Goal: Task Accomplishment & Management: Manage account settings

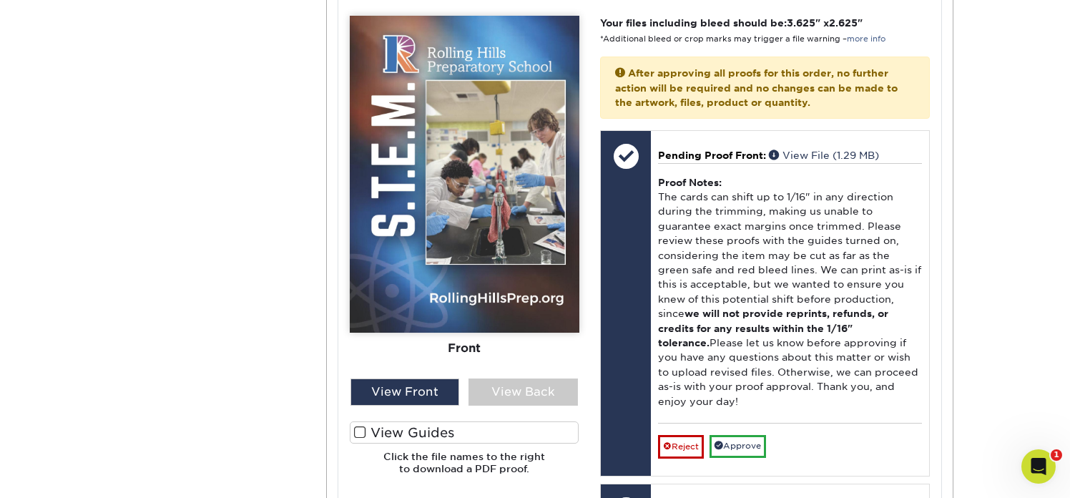
scroll to position [629, 0]
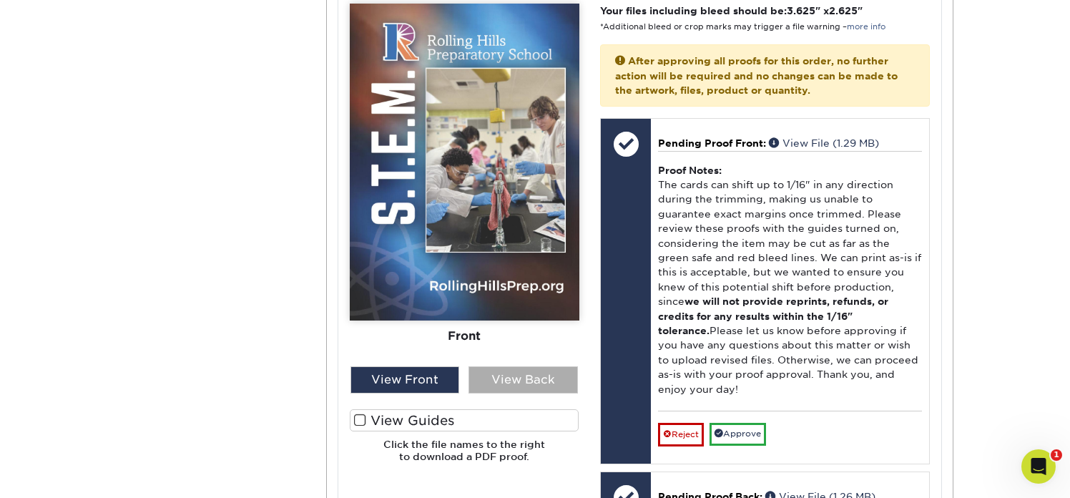
click at [514, 377] on div "View Back" at bounding box center [523, 379] width 109 height 27
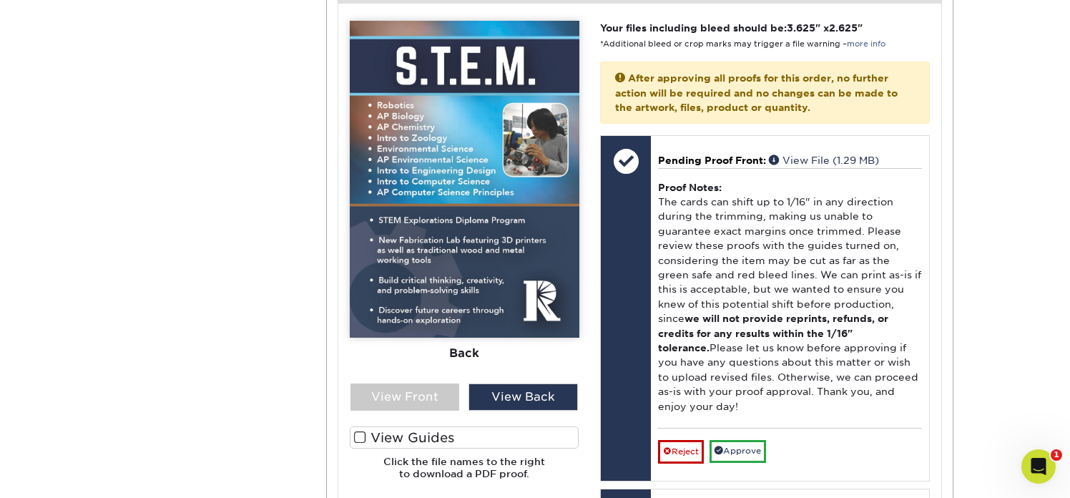
scroll to position [618, 0]
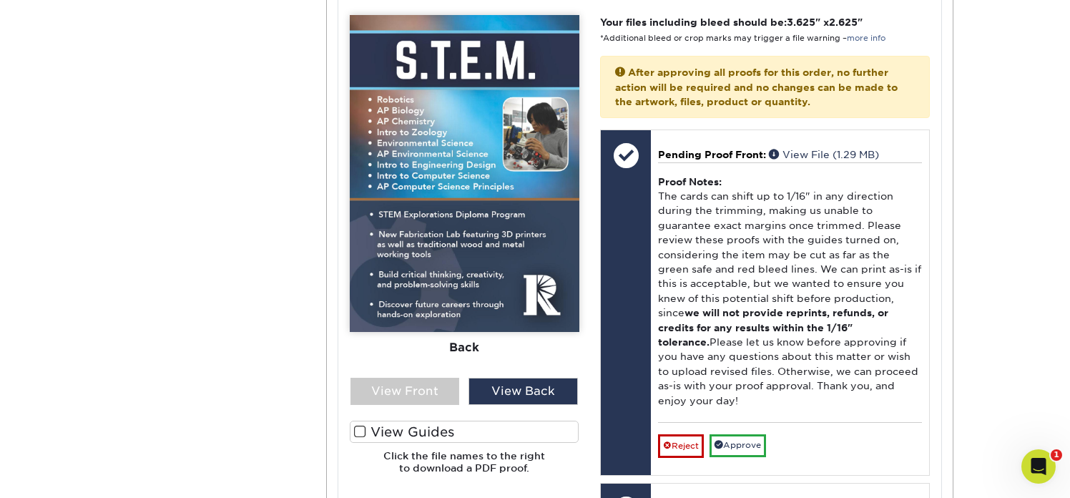
click at [426, 426] on label "View Guides" at bounding box center [465, 432] width 230 height 22
click at [0, 0] on input "View Guides" at bounding box center [0, 0] width 0 height 0
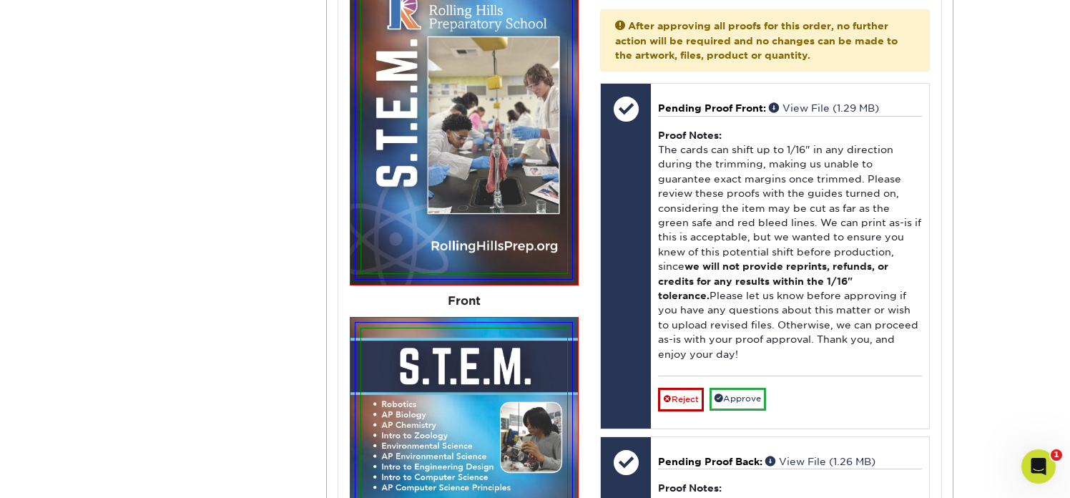
scroll to position [673, 0]
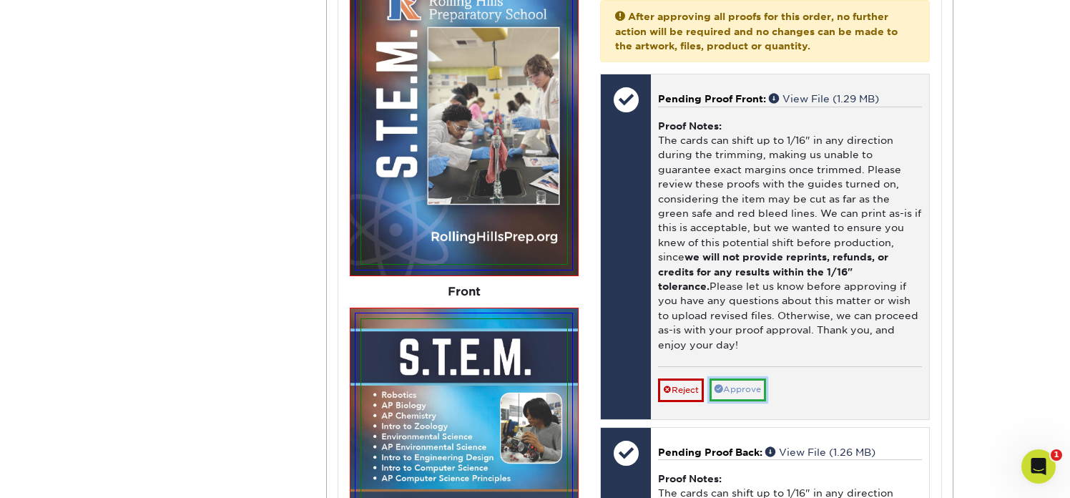
click at [731, 379] on link "Approve" at bounding box center [738, 390] width 57 height 22
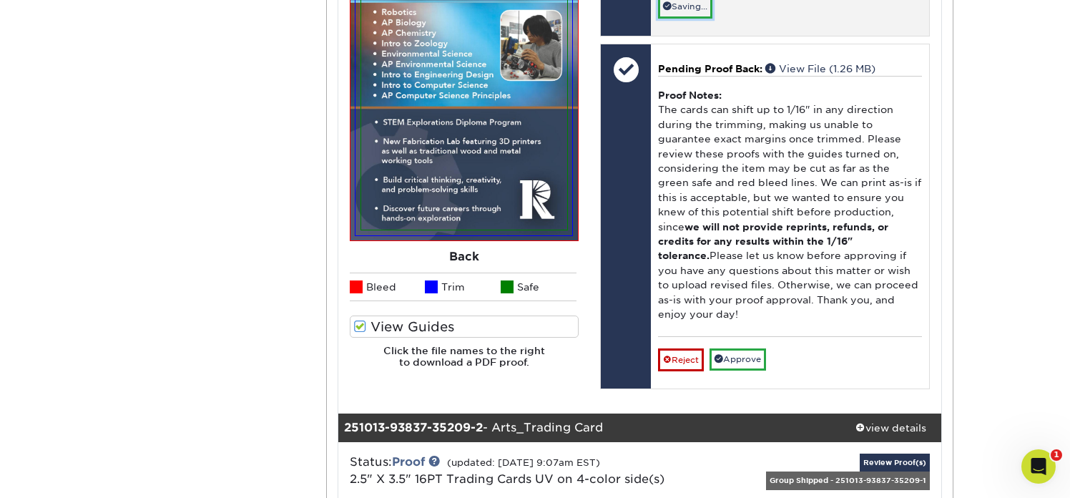
scroll to position [1060, 0]
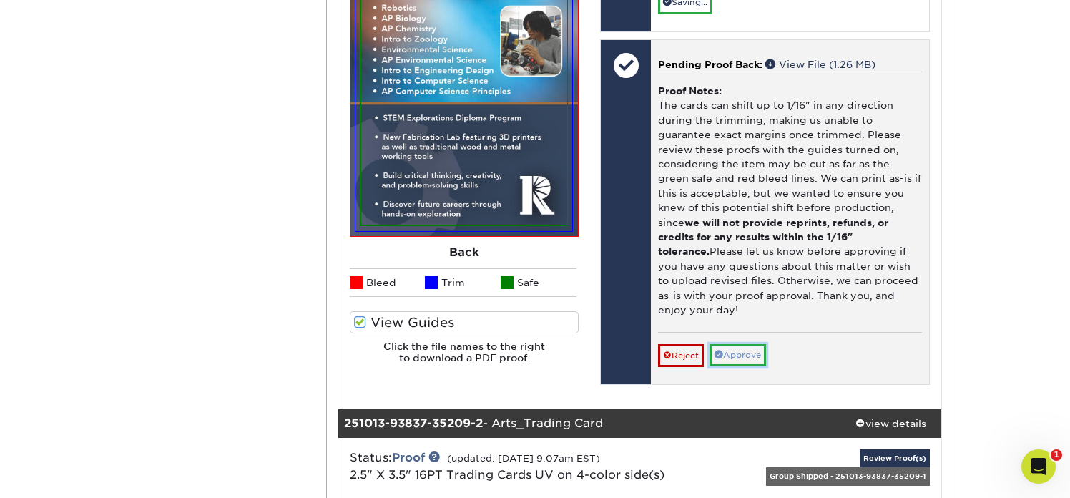
click at [737, 344] on link "Approve" at bounding box center [738, 355] width 57 height 22
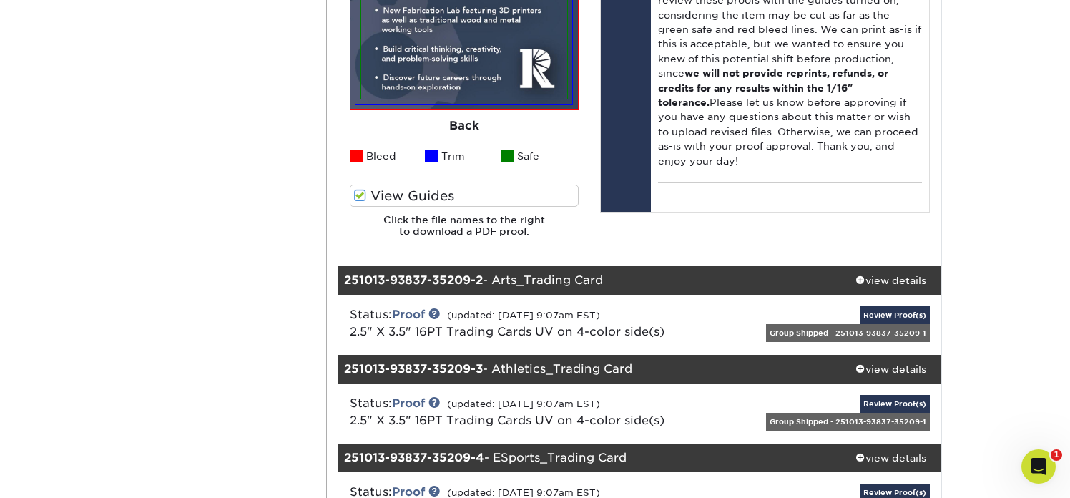
scroll to position [1189, 0]
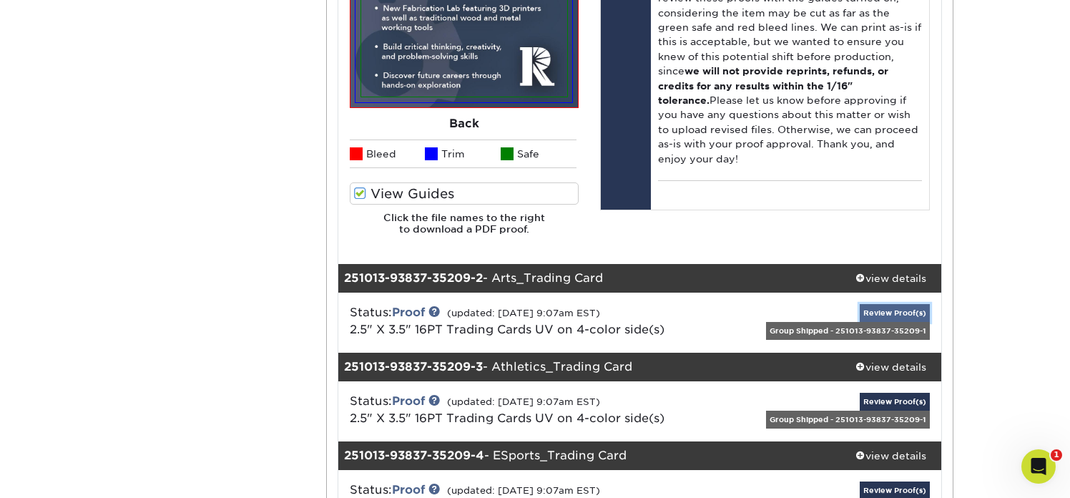
click at [888, 311] on link "Review Proof(s)" at bounding box center [895, 313] width 70 height 18
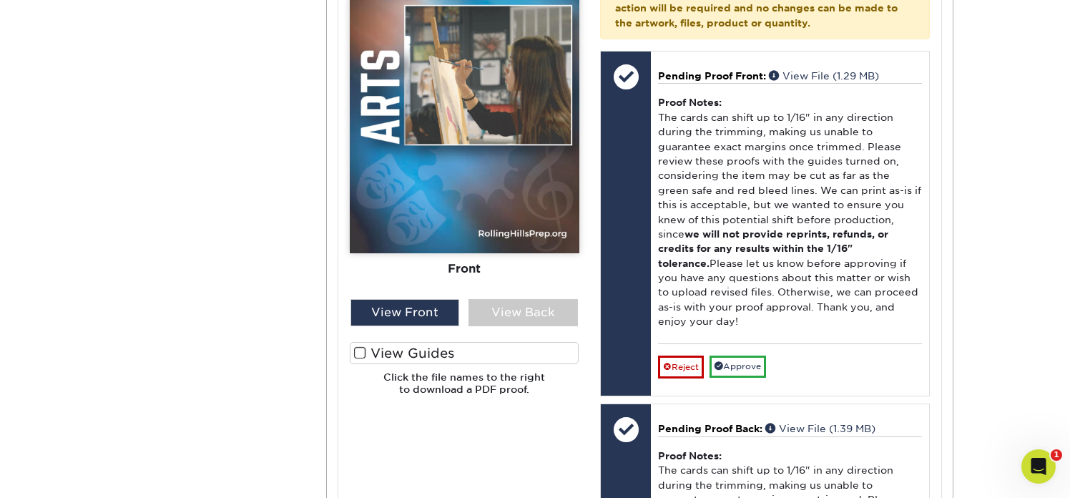
scroll to position [1903, 0]
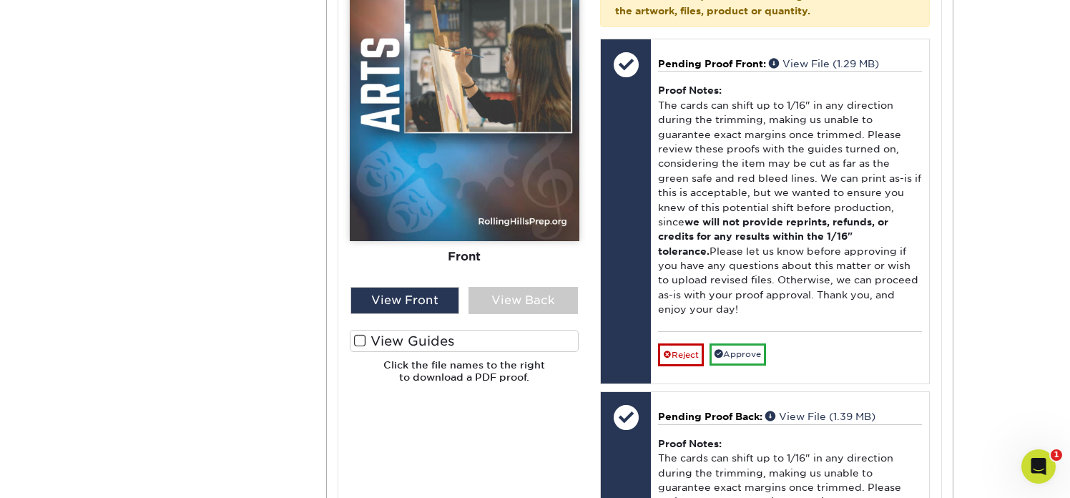
click at [497, 340] on label "View Guides" at bounding box center [465, 341] width 230 height 22
click at [0, 0] on input "View Guides" at bounding box center [0, 0] width 0 height 0
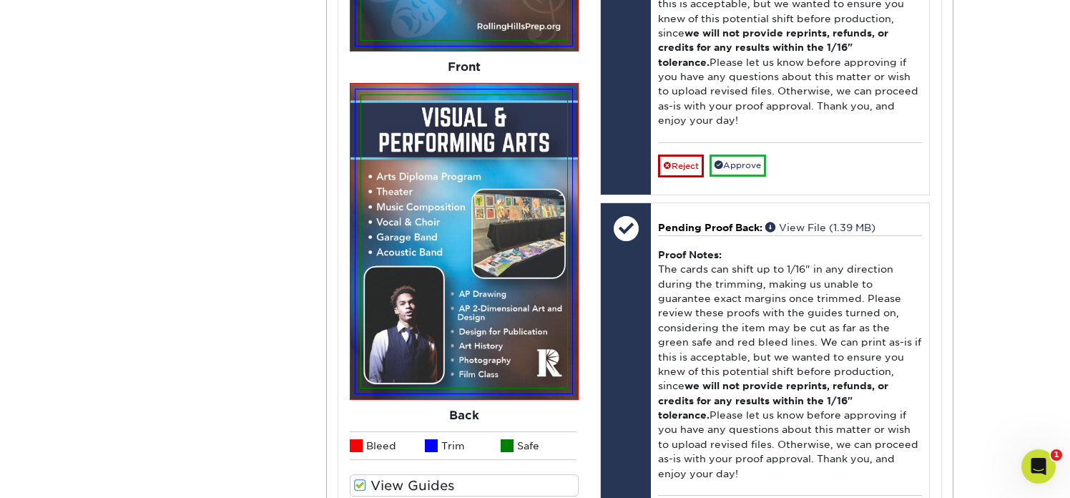
scroll to position [2074, 0]
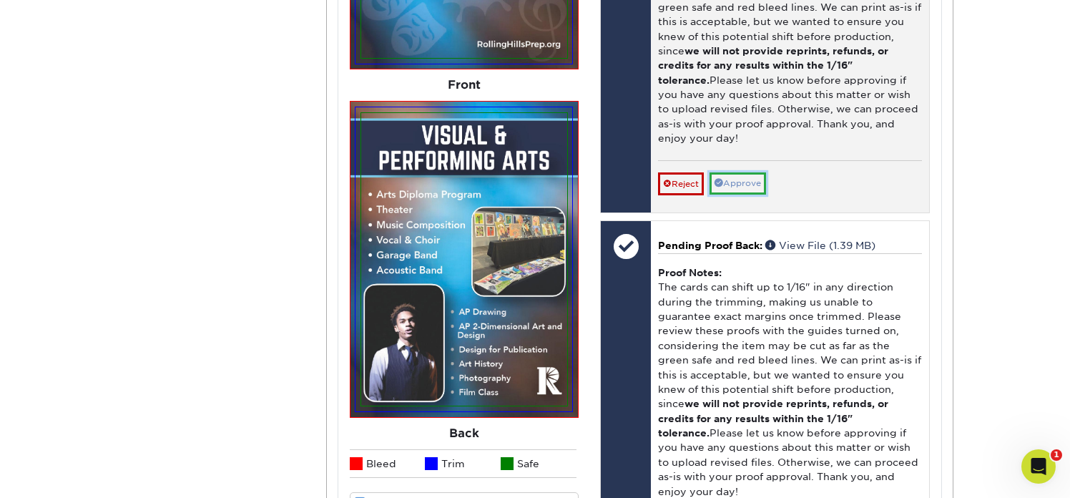
click at [739, 172] on link "Approve" at bounding box center [738, 183] width 57 height 22
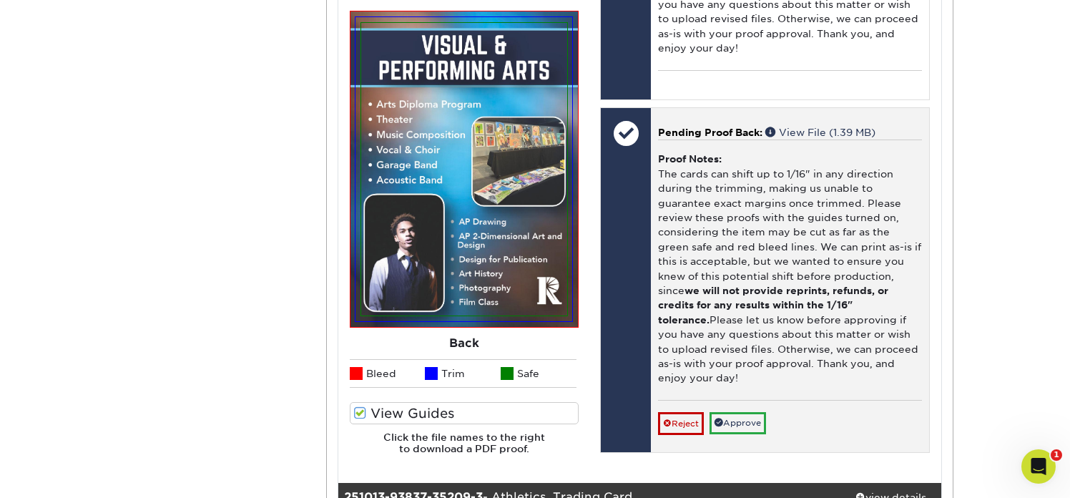
scroll to position [2172, 0]
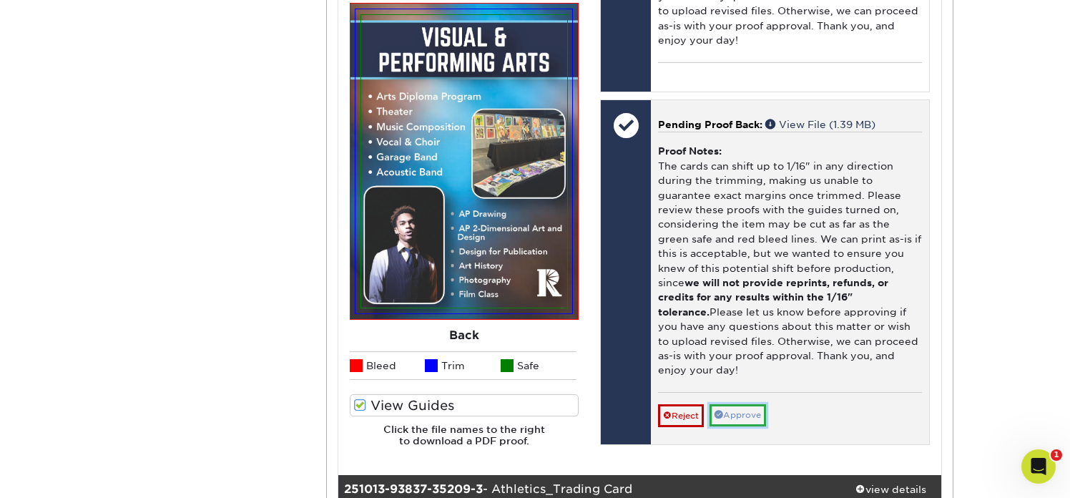
click at [736, 404] on link "Approve" at bounding box center [738, 415] width 57 height 22
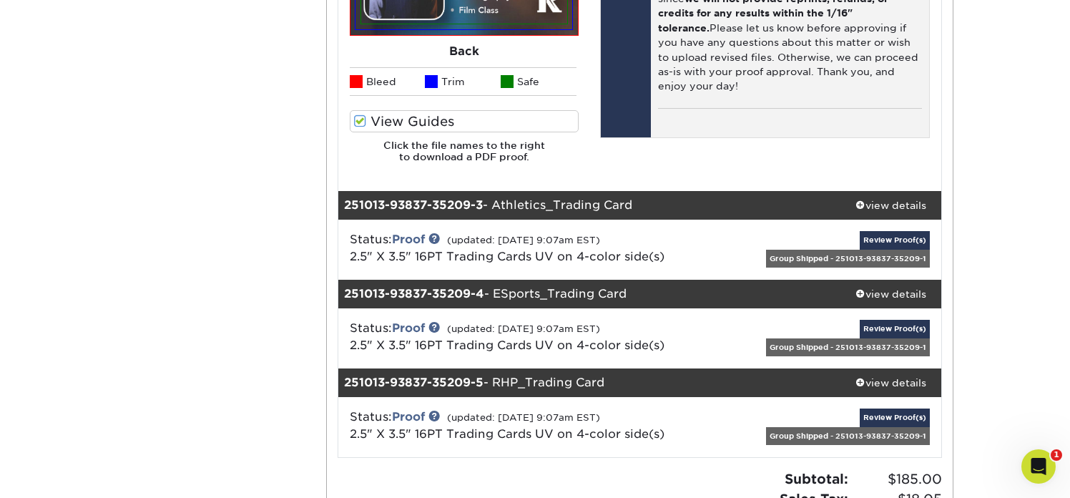
scroll to position [2512, 0]
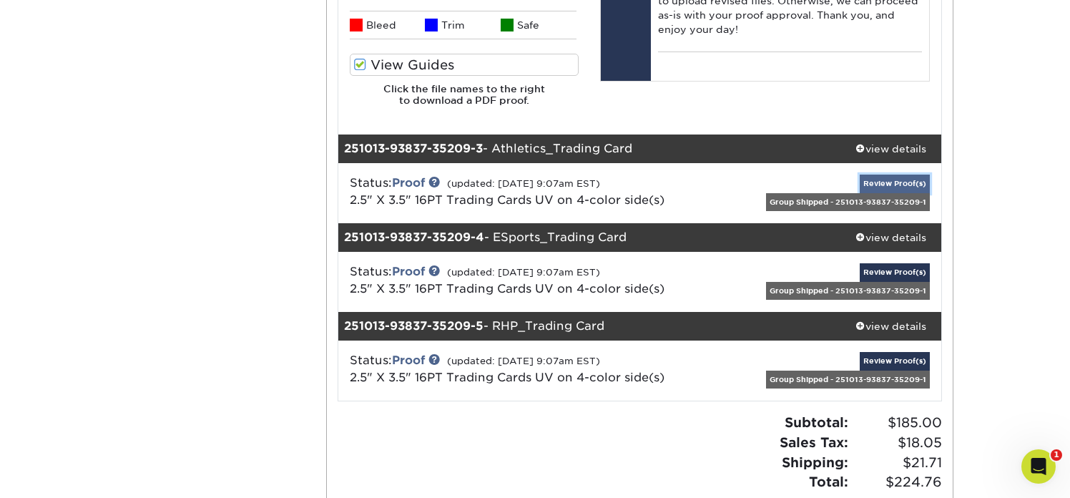
click at [871, 183] on link "Review Proof(s)" at bounding box center [895, 184] width 70 height 18
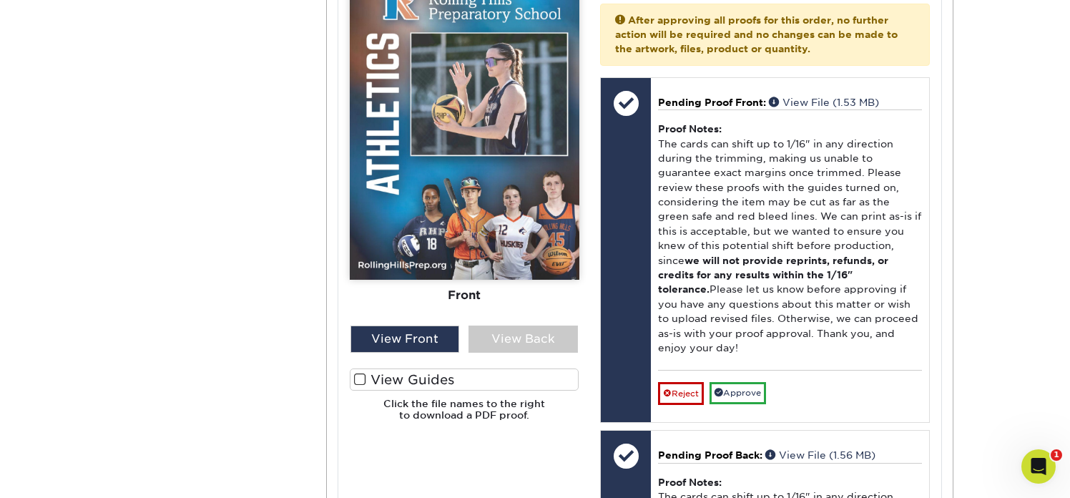
click at [487, 381] on label "View Guides" at bounding box center [465, 380] width 230 height 22
click at [0, 0] on input "View Guides" at bounding box center [0, 0] width 0 height 0
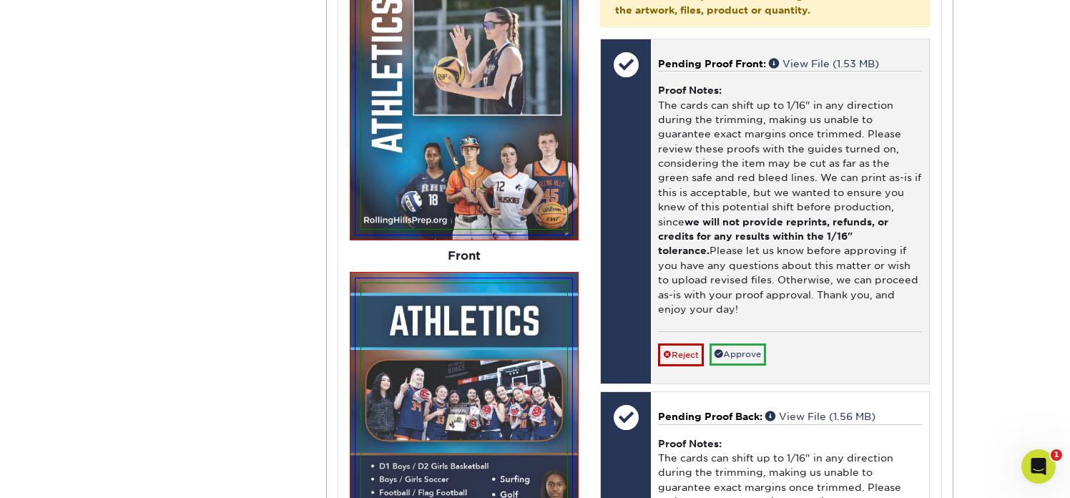
scroll to position [3091, 0]
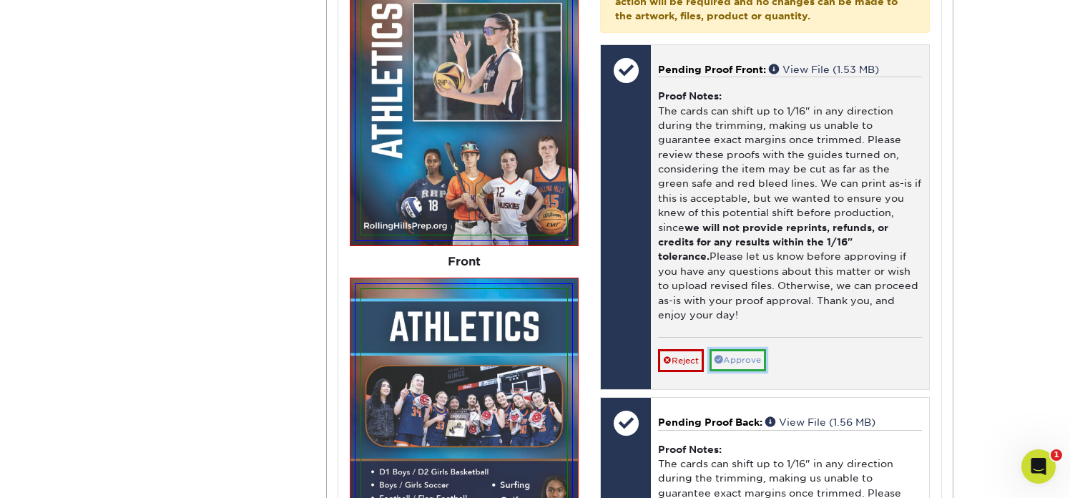
click at [751, 349] on link "Approve" at bounding box center [738, 360] width 57 height 22
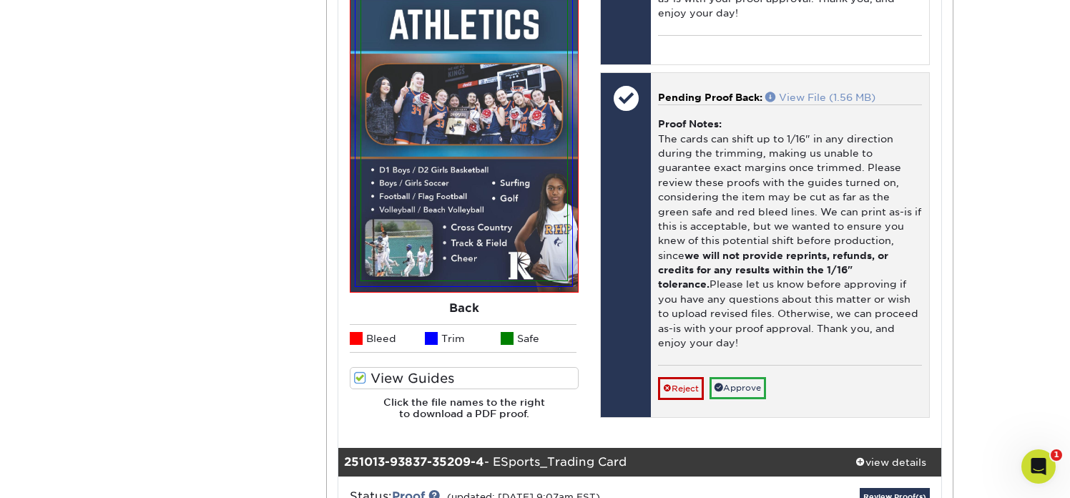
scroll to position [3405, 0]
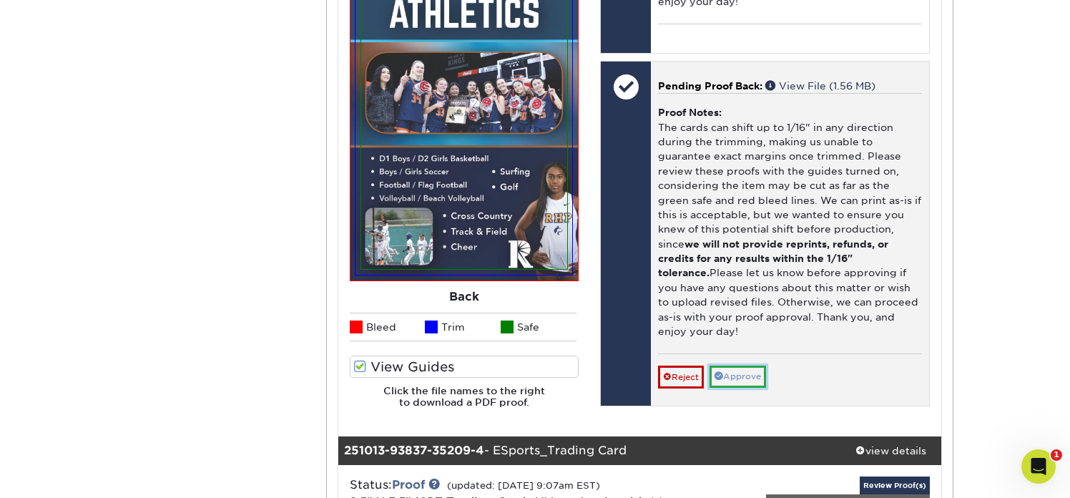
click at [760, 366] on link "Approve" at bounding box center [738, 377] width 57 height 22
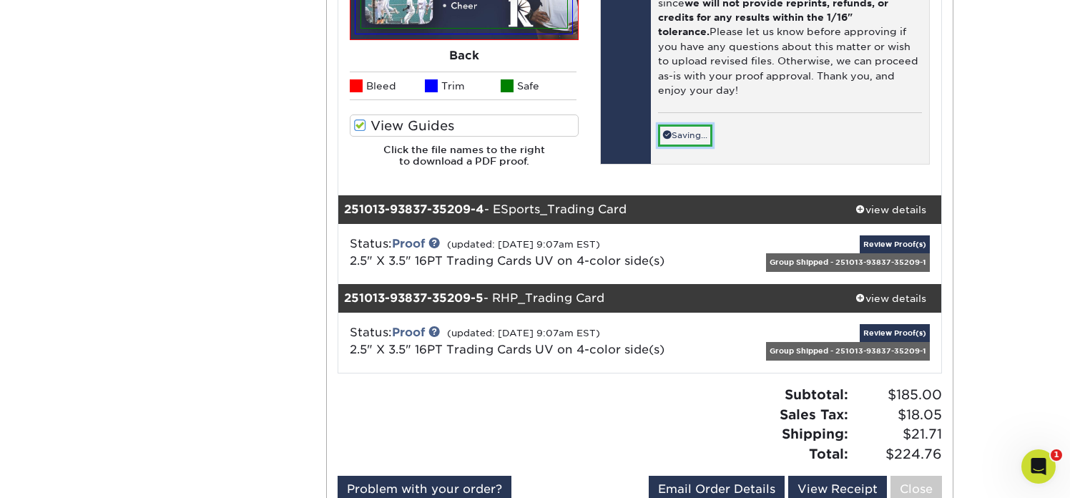
scroll to position [3686, 0]
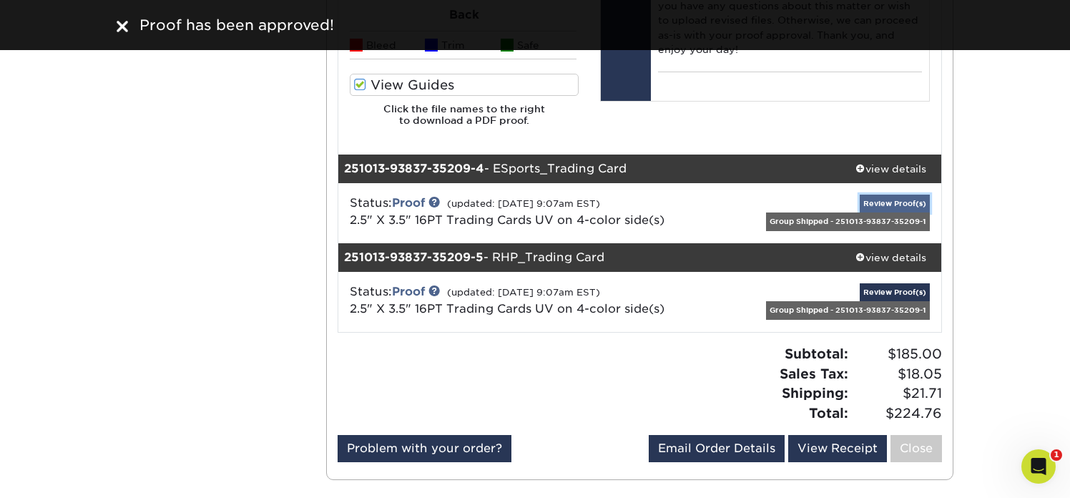
click at [889, 202] on link "Review Proof(s)" at bounding box center [895, 204] width 70 height 18
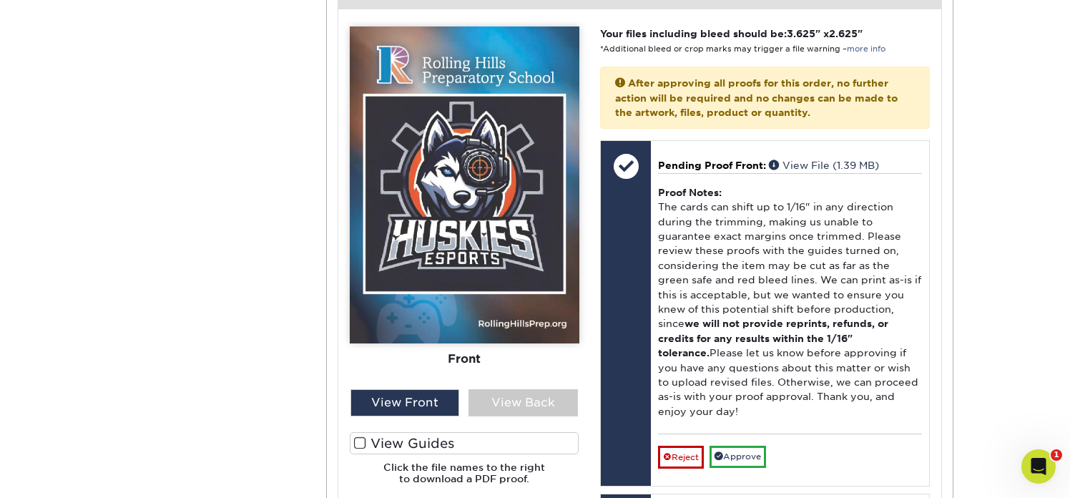
scroll to position [4187, 0]
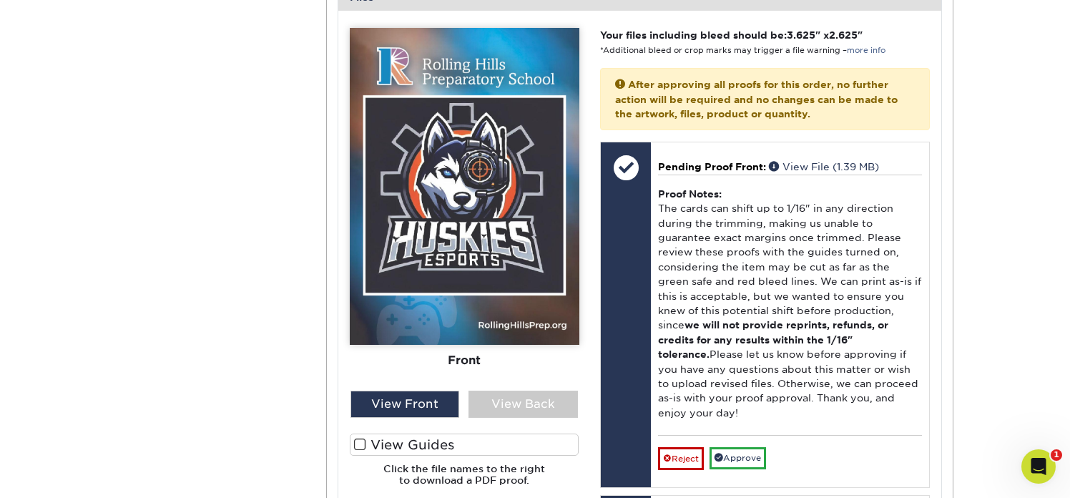
click at [415, 440] on label "View Guides" at bounding box center [465, 445] width 230 height 22
click at [0, 0] on input "View Guides" at bounding box center [0, 0] width 0 height 0
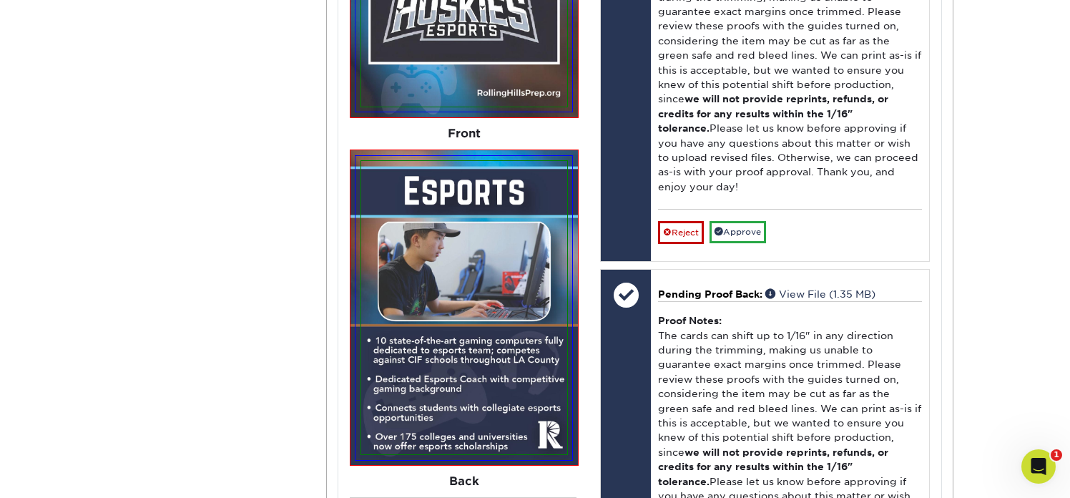
scroll to position [4454, 0]
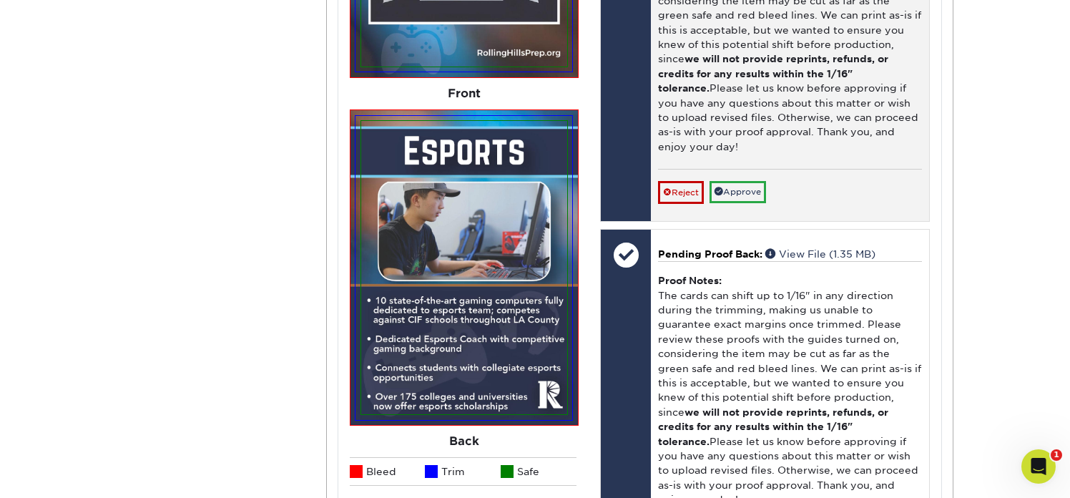
click at [745, 169] on div "Reject Approve Cancel Save We will contact you via email shortly. If you need t…" at bounding box center [790, 186] width 264 height 35
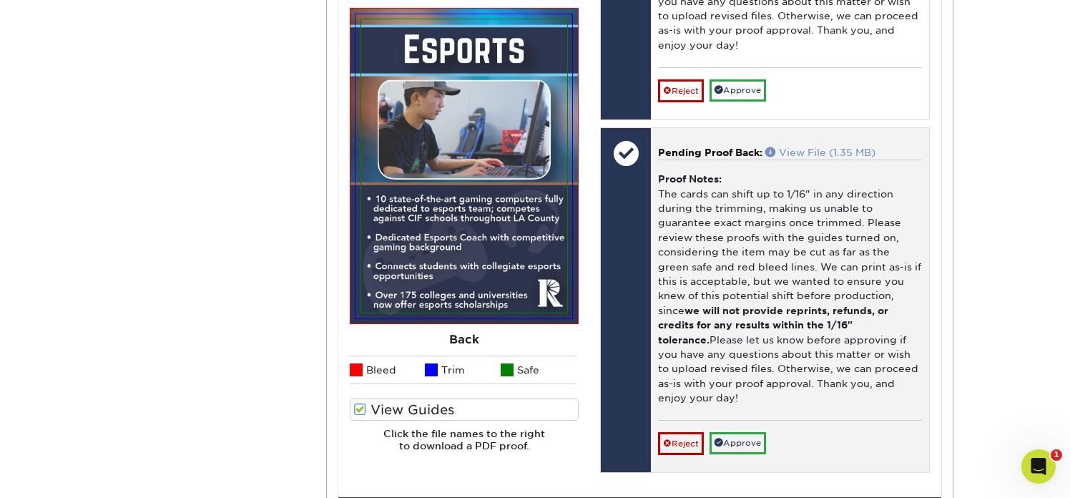
scroll to position [4629, 0]
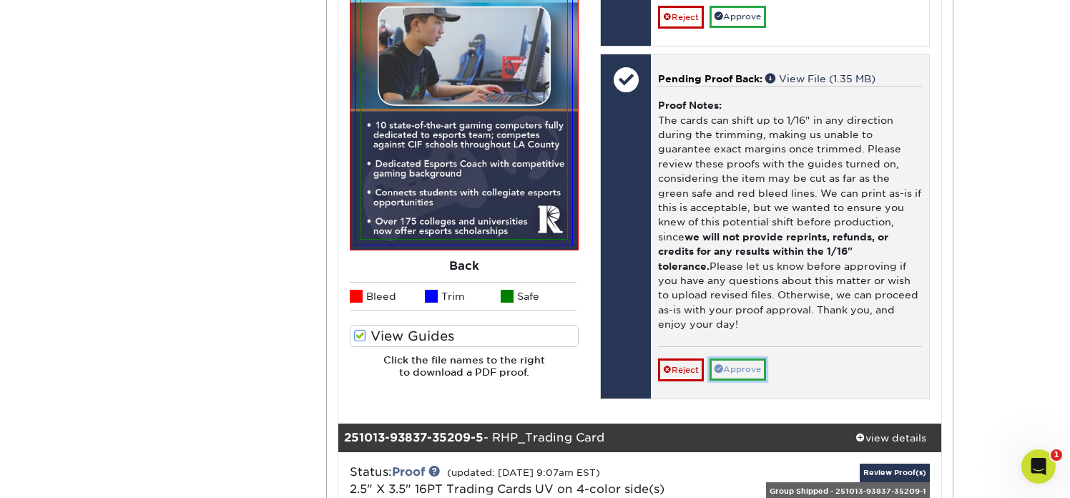
click at [757, 358] on link "Approve" at bounding box center [738, 369] width 57 height 22
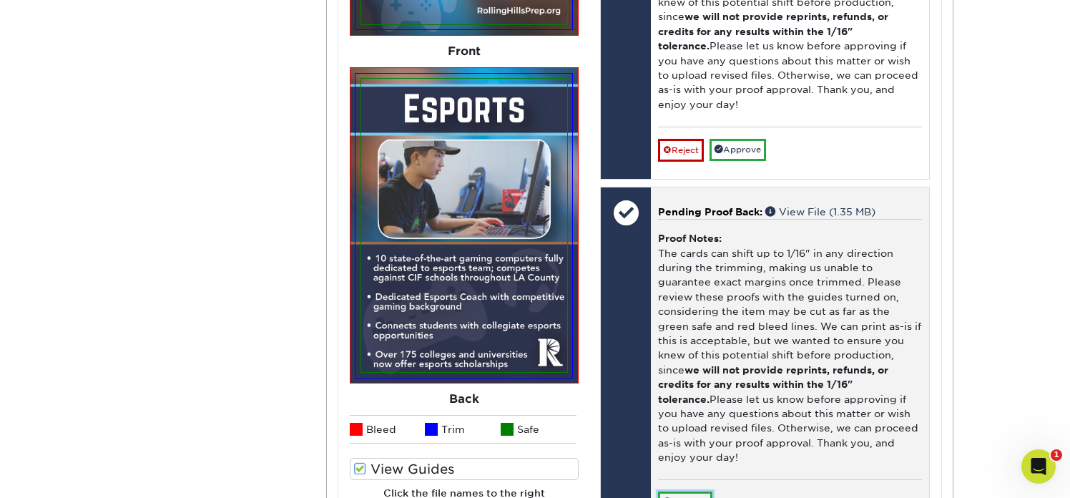
scroll to position [4435, 0]
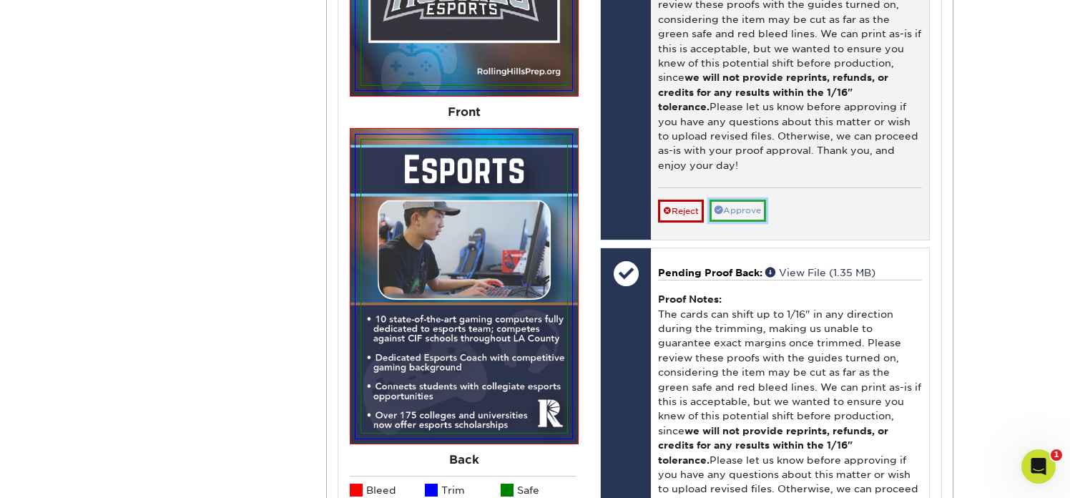
click at [753, 202] on link "Approve" at bounding box center [738, 211] width 57 height 22
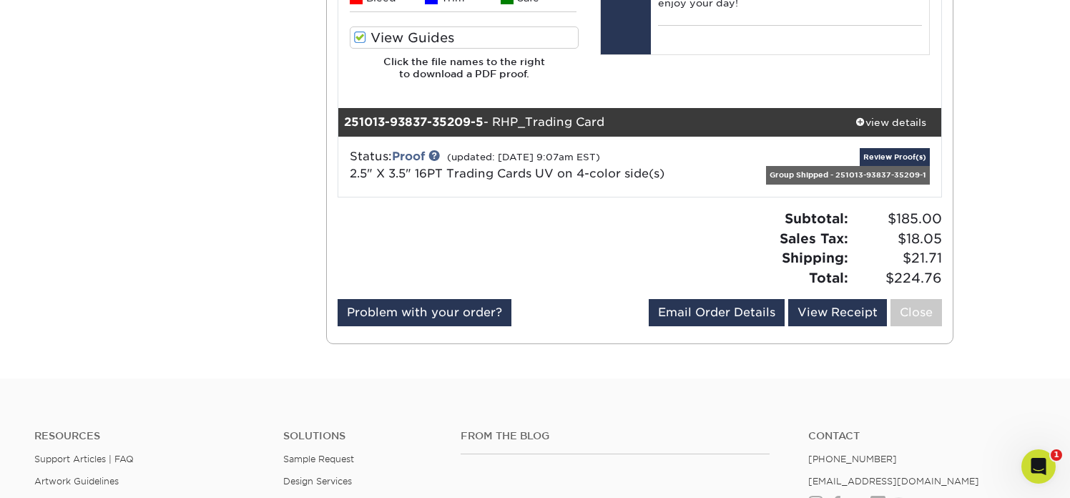
scroll to position [4936, 0]
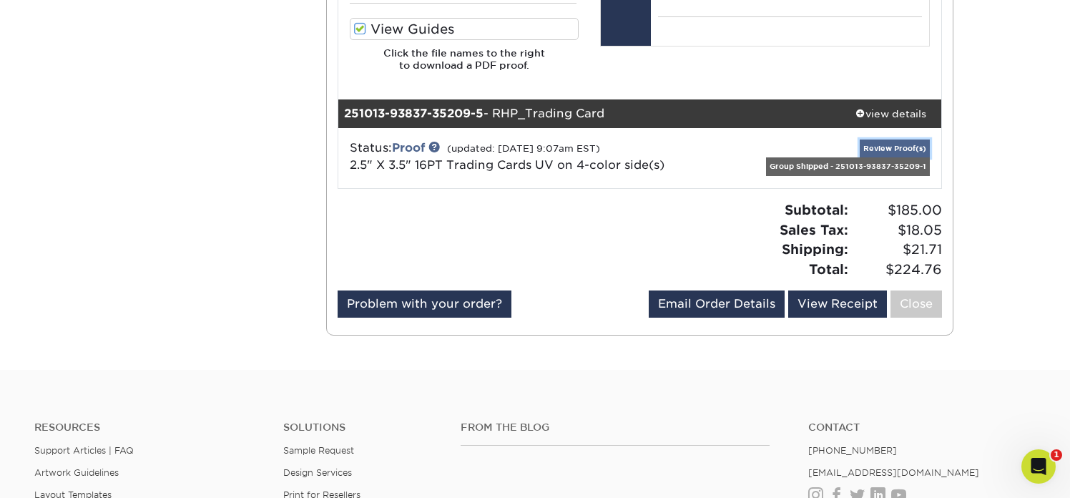
click at [879, 150] on link "Review Proof(s)" at bounding box center [895, 149] width 70 height 18
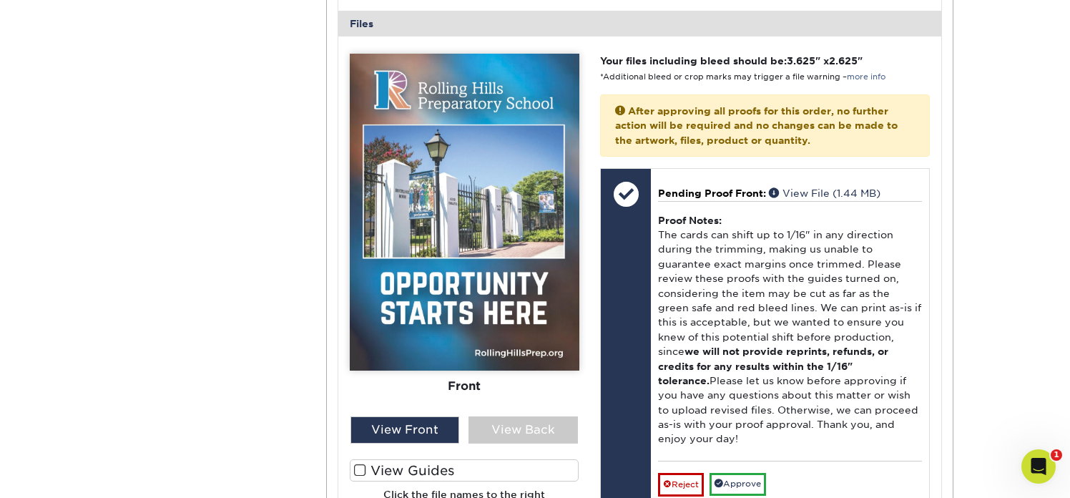
scroll to position [5357, 0]
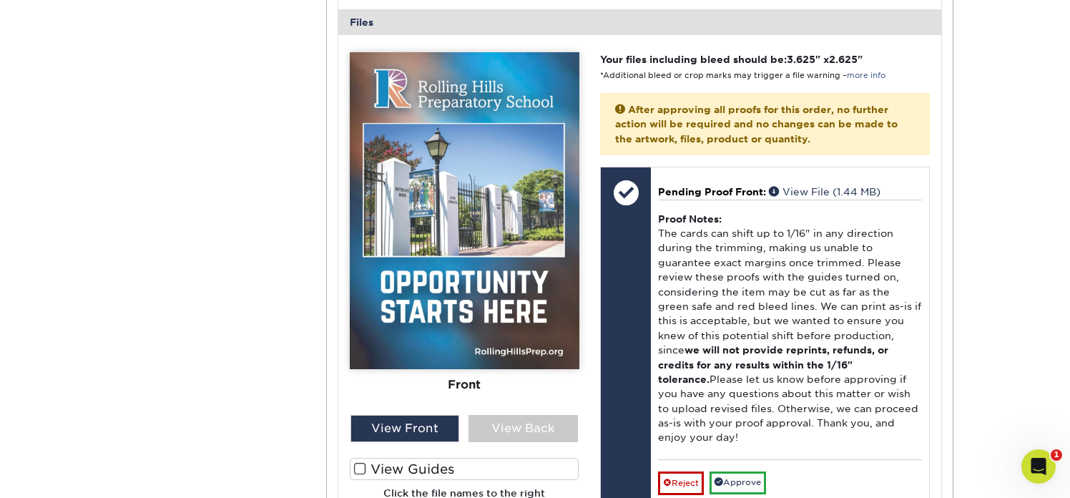
click at [463, 467] on label "View Guides" at bounding box center [465, 469] width 230 height 22
click at [0, 0] on input "View Guides" at bounding box center [0, 0] width 0 height 0
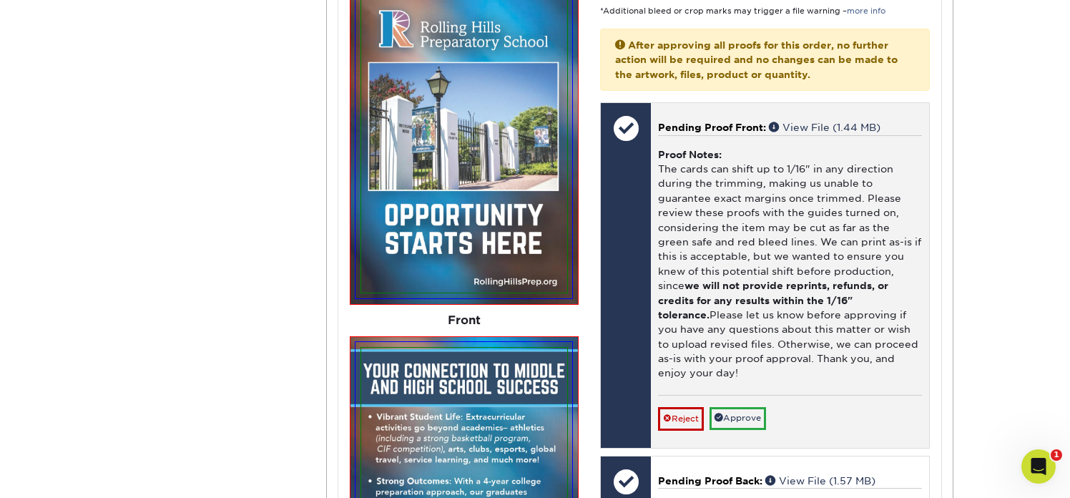
scroll to position [5482, 0]
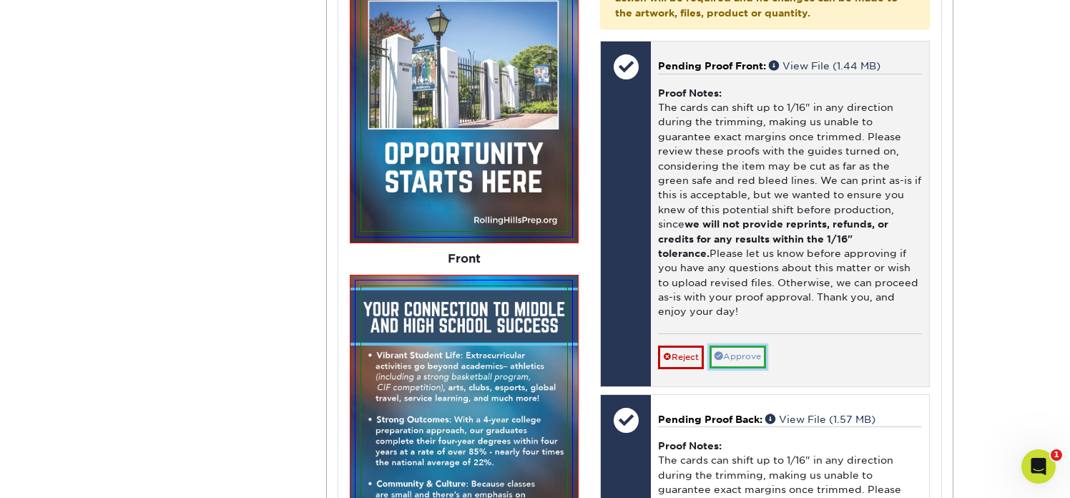
click at [753, 346] on link "Approve" at bounding box center [738, 357] width 57 height 22
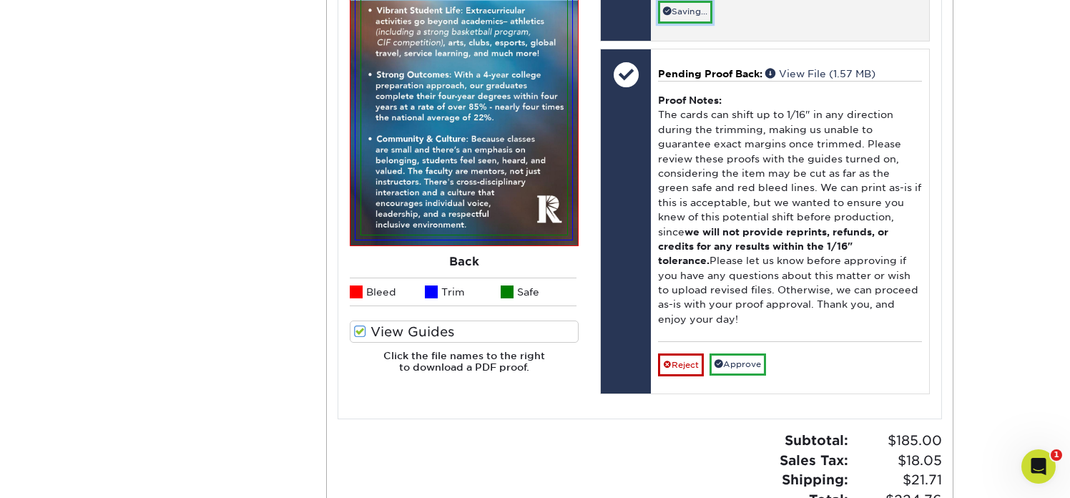
scroll to position [5849, 0]
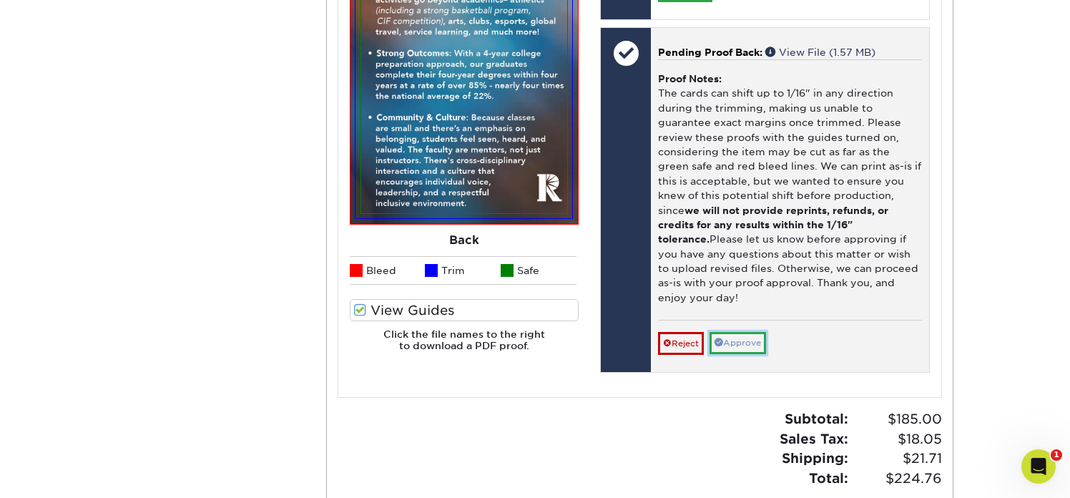
click at [748, 332] on link "Approve" at bounding box center [738, 343] width 57 height 22
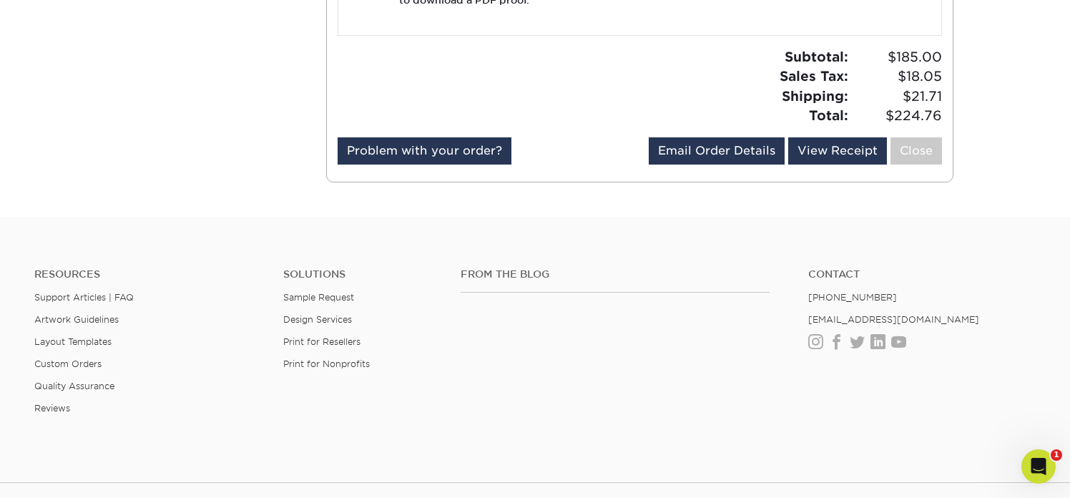
scroll to position [6196, 0]
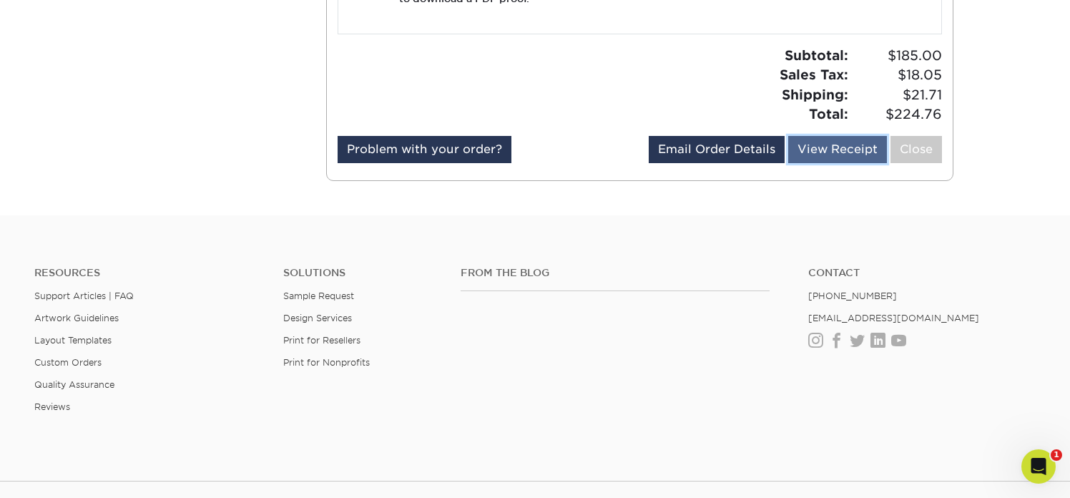
click at [830, 151] on link "View Receipt" at bounding box center [838, 149] width 99 height 27
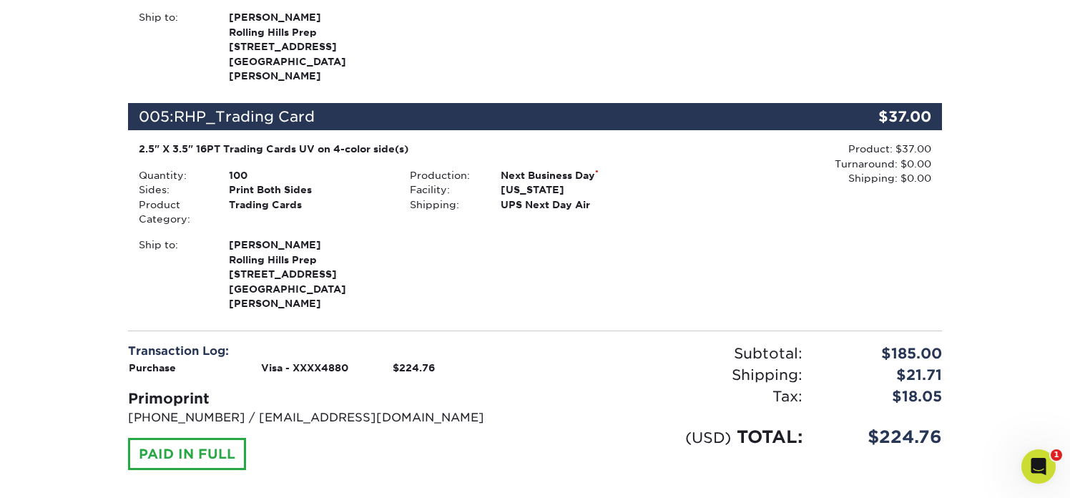
scroll to position [1040, 0]
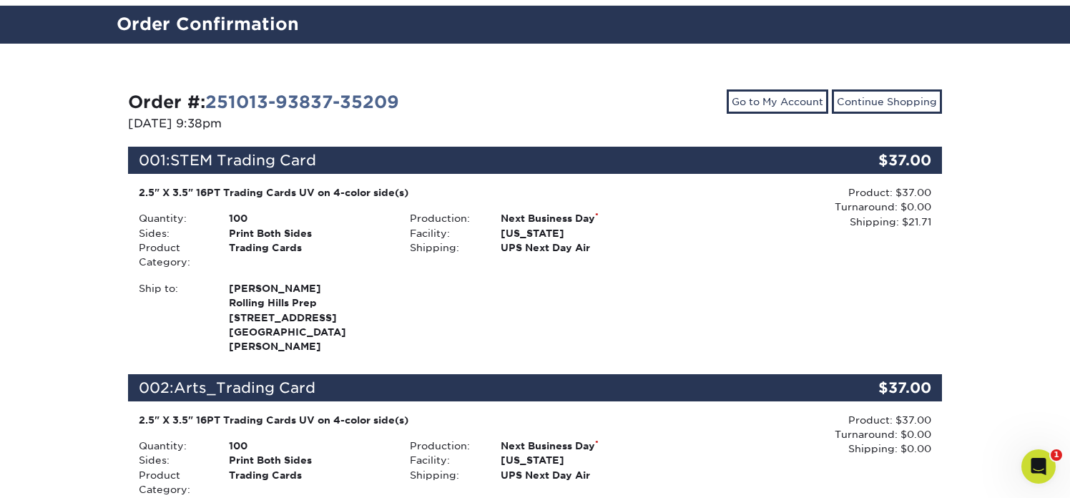
scroll to position [0, 0]
